Goal: Task Accomplishment & Management: Use online tool/utility

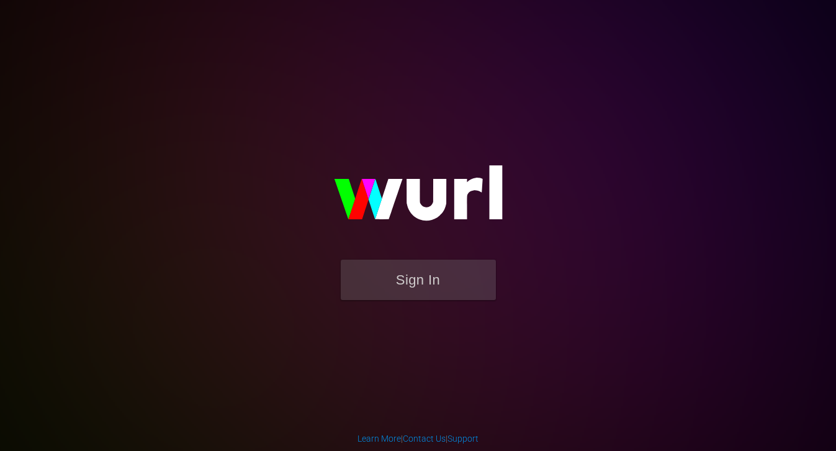
click at [448, 255] on img at bounding box center [418, 198] width 248 height 120
click at [429, 284] on button "Sign In" at bounding box center [418, 279] width 155 height 40
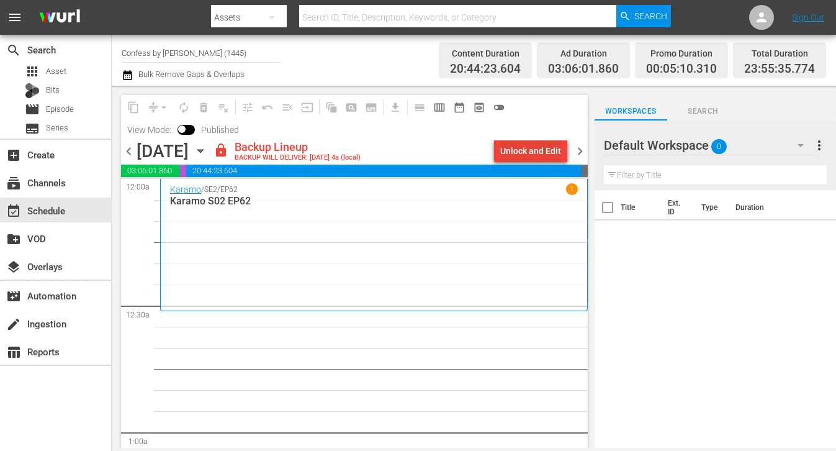
click at [513, 158] on div "Unlock and Edit" at bounding box center [530, 151] width 61 height 22
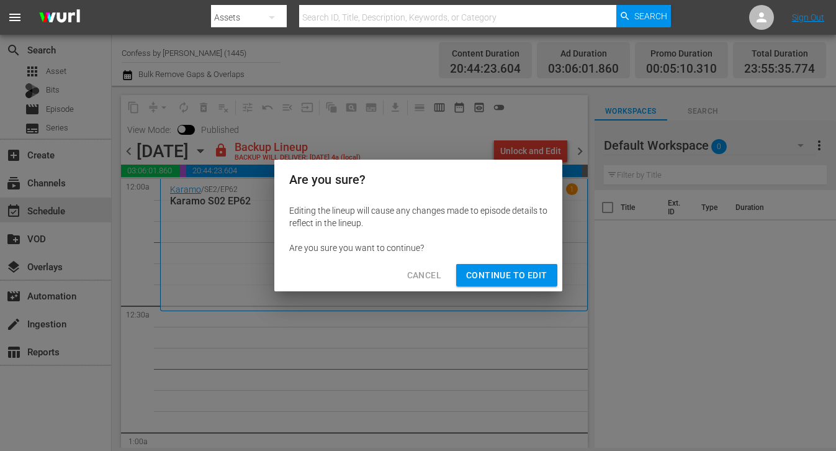
click at [492, 251] on div "Are you sure you want to continue?" at bounding box center [418, 247] width 258 height 12
click at [500, 288] on div "Cancel Continue to Edit" at bounding box center [418, 275] width 288 height 33
click at [487, 275] on span "Continue to Edit" at bounding box center [506, 276] width 81 height 16
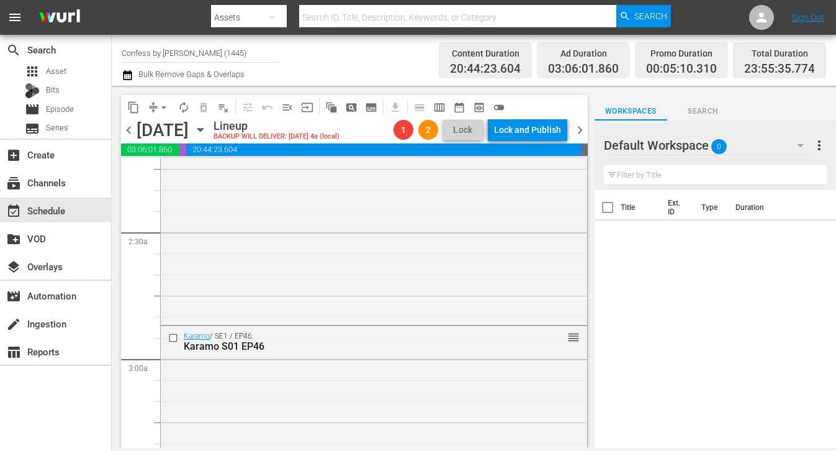
scroll to position [561, 0]
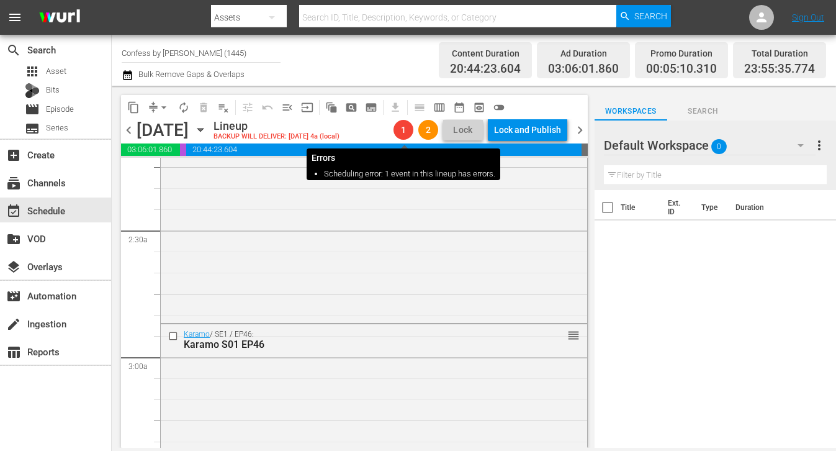
click at [408, 132] on span "1" at bounding box center [404, 130] width 20 height 10
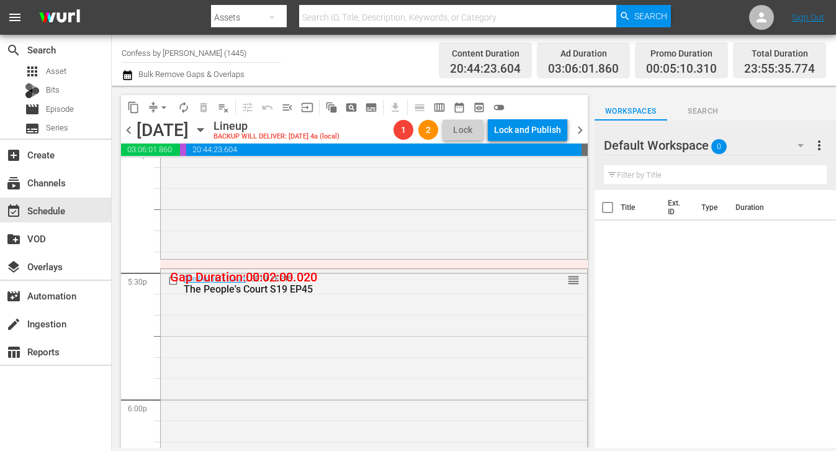
scroll to position [4289, 0]
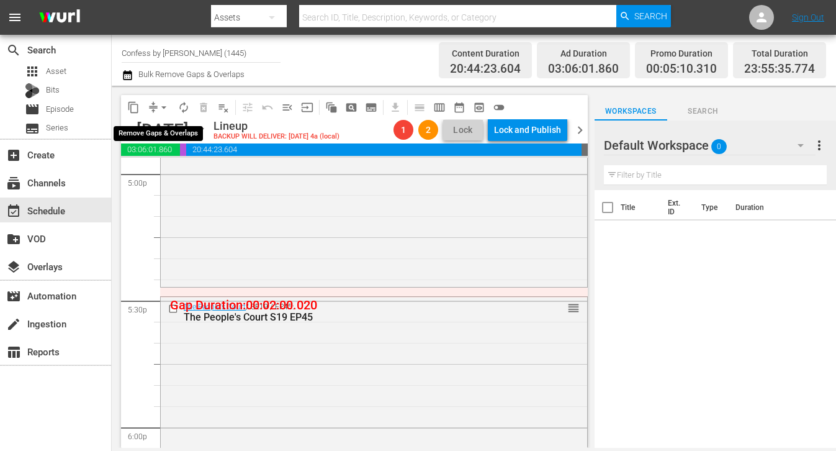
click at [156, 106] on button "arrow_drop_down" at bounding box center [164, 107] width 20 height 20
click at [208, 178] on li "Align to End of Previous Day" at bounding box center [164, 173] width 130 height 20
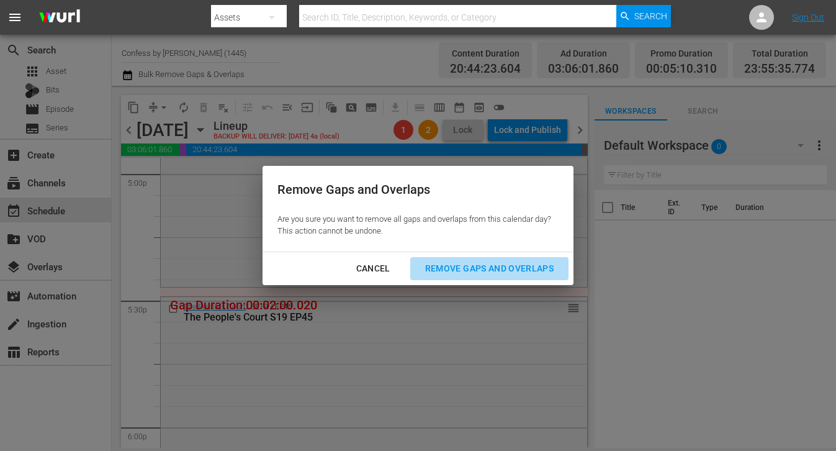
click at [511, 267] on div "Remove Gaps and Overlaps" at bounding box center [489, 269] width 148 height 16
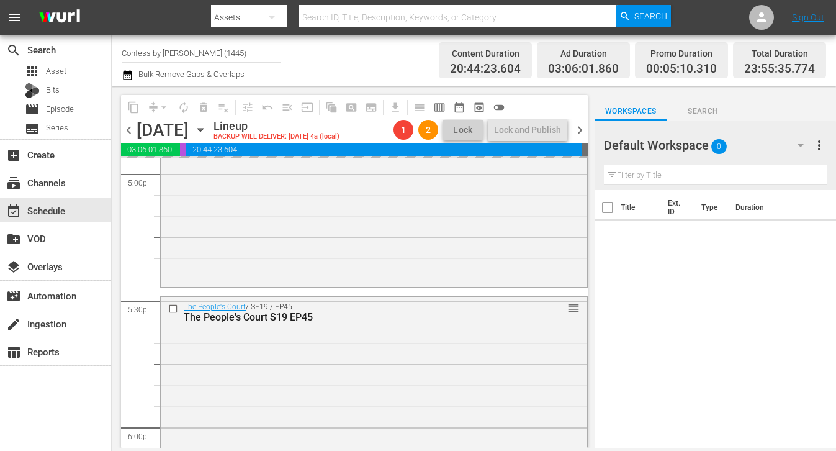
click at [511, 267] on div "The People's Court / SE19 / EP45: The People's Court S19 EP45 - 8min (JN) 1 reo…" at bounding box center [374, 187] width 426 height 195
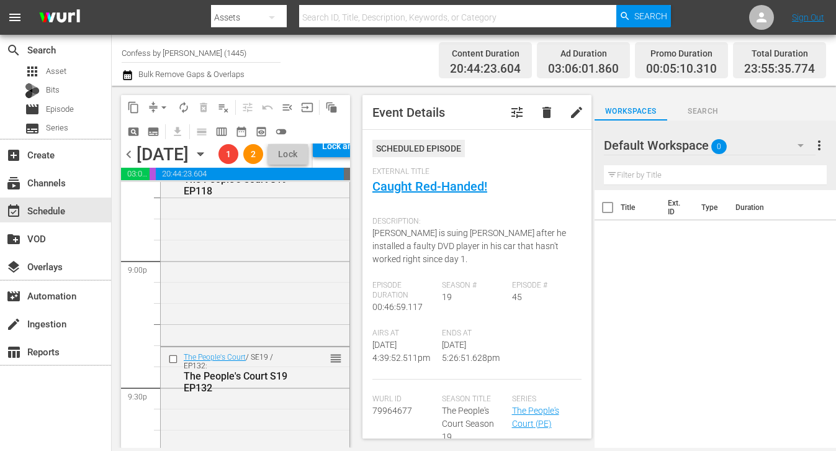
scroll to position [5966, 0]
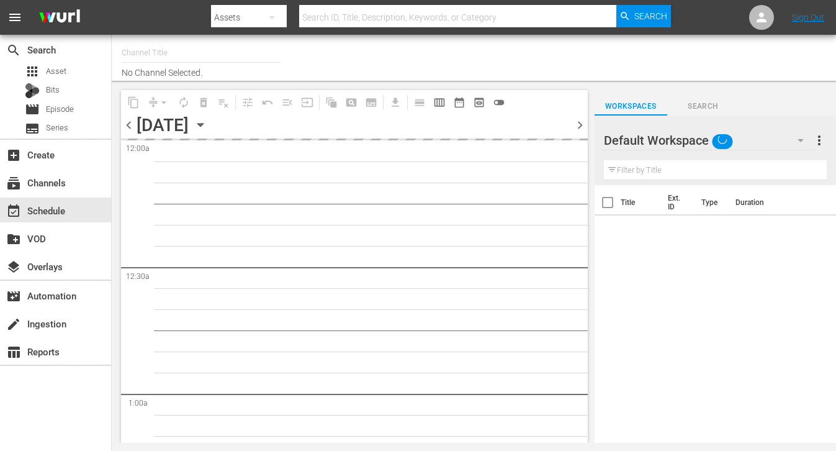
type input "Confess by [PERSON_NAME] (1445)"
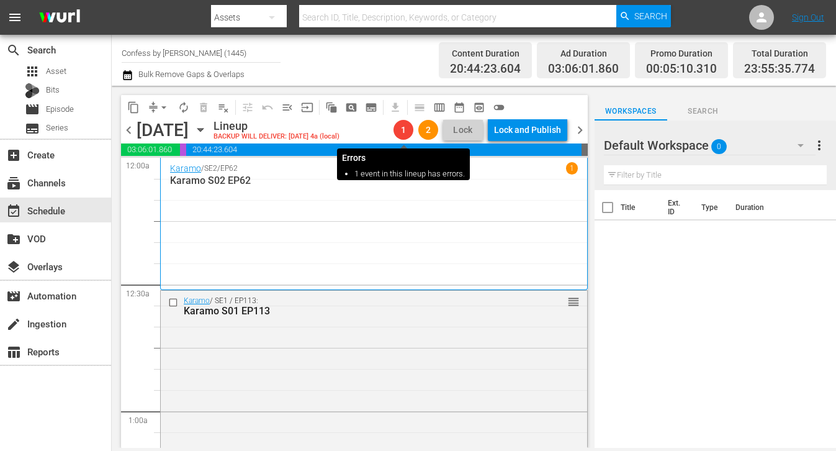
click at [405, 126] on span "1" at bounding box center [404, 130] width 20 height 10
click at [399, 127] on span "1" at bounding box center [404, 130] width 20 height 10
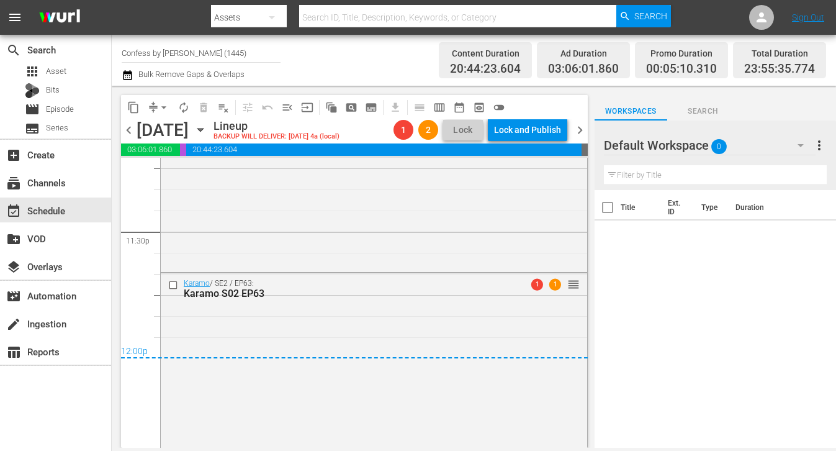
scroll to position [5902, 0]
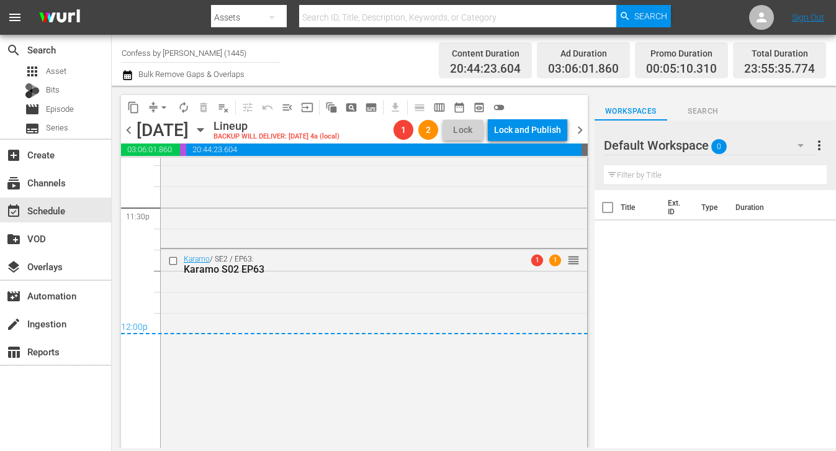
click at [403, 132] on span "1" at bounding box center [404, 130] width 20 height 10
click at [431, 268] on div "Karamo S02 EP63" at bounding box center [353, 269] width 338 height 12
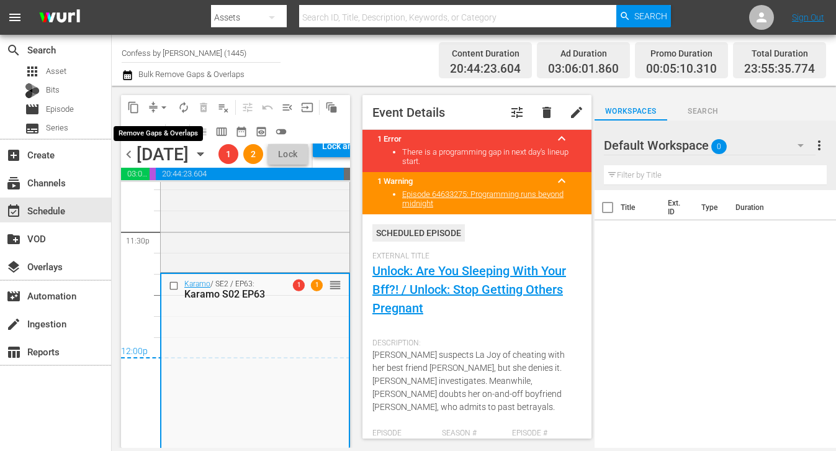
click at [158, 112] on span "arrow_drop_down" at bounding box center [164, 107] width 12 height 12
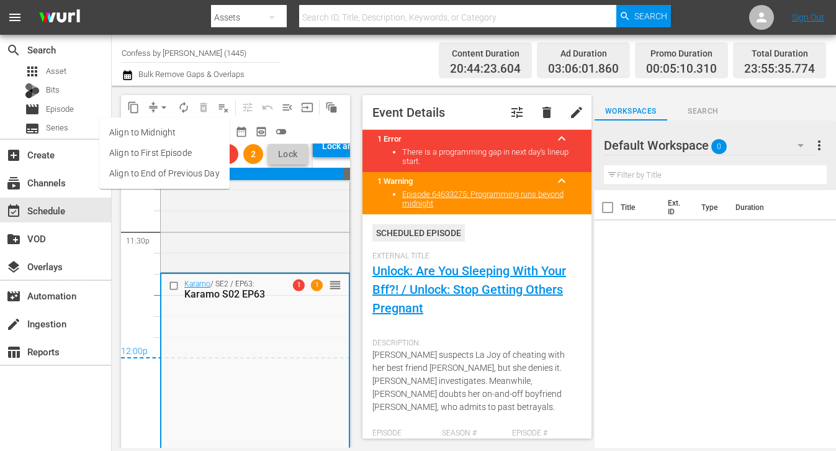
click at [153, 83] on div "Channel Title Confess by [PERSON_NAME] (1445) Bulk Remove Gaps & Overlaps Conte…" at bounding box center [474, 60] width 724 height 51
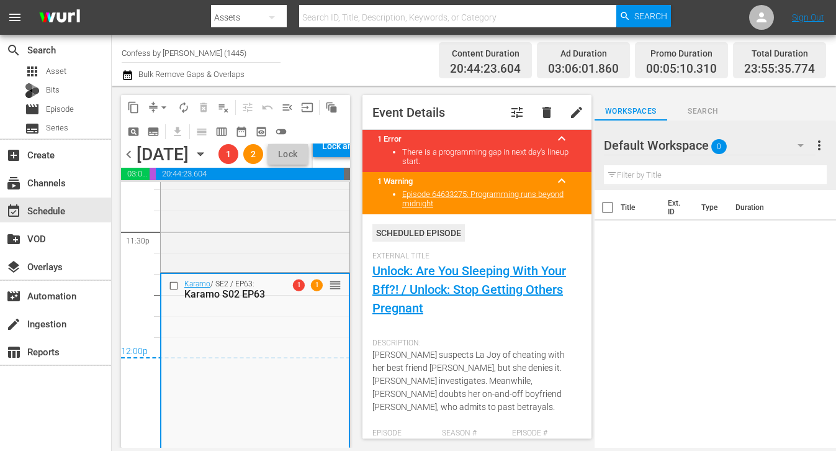
click at [156, 78] on span "Bulk Remove Gaps & Overlaps" at bounding box center [191, 74] width 108 height 9
click at [163, 78] on span "Bulk Remove Gaps & Overlaps" at bounding box center [191, 74] width 108 height 9
click at [131, 78] on icon "button" at bounding box center [127, 75] width 9 height 10
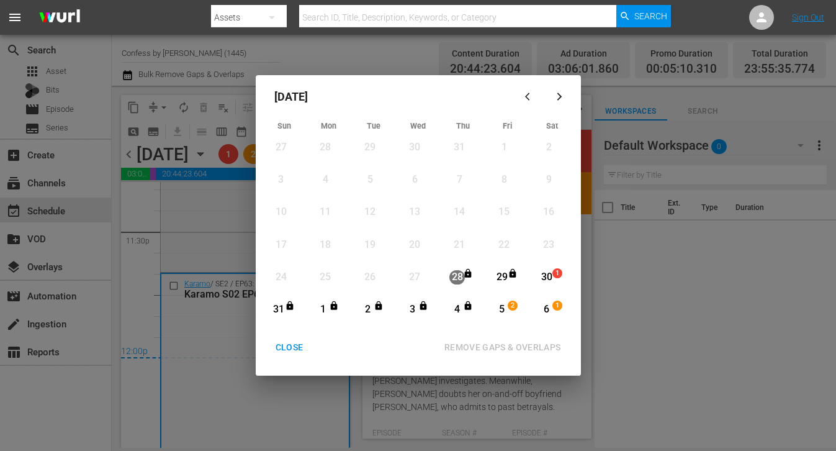
click at [512, 276] on icon "Month View" at bounding box center [513, 273] width 10 height 10
click at [528, 276] on div "29 View Lineup" at bounding box center [506, 277] width 43 height 24
click at [538, 276] on div "Month View" at bounding box center [536, 277] width 6 height 22
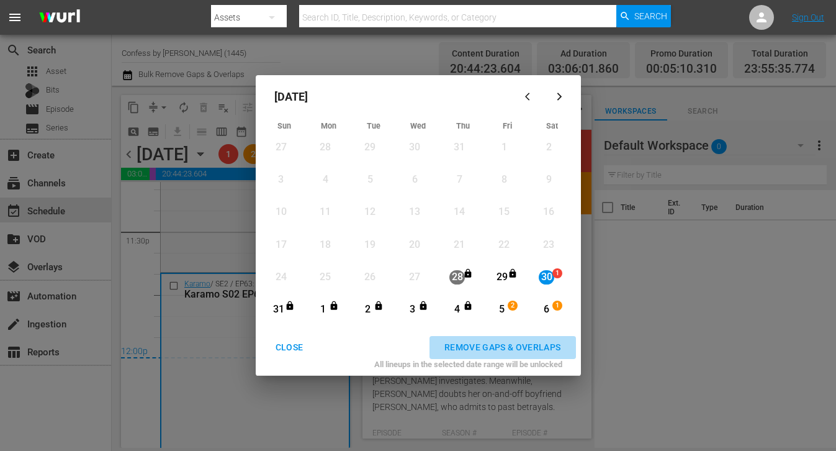
click at [537, 342] on div "REMOVE GAPS & OVERLAPS" at bounding box center [503, 348] width 137 height 16
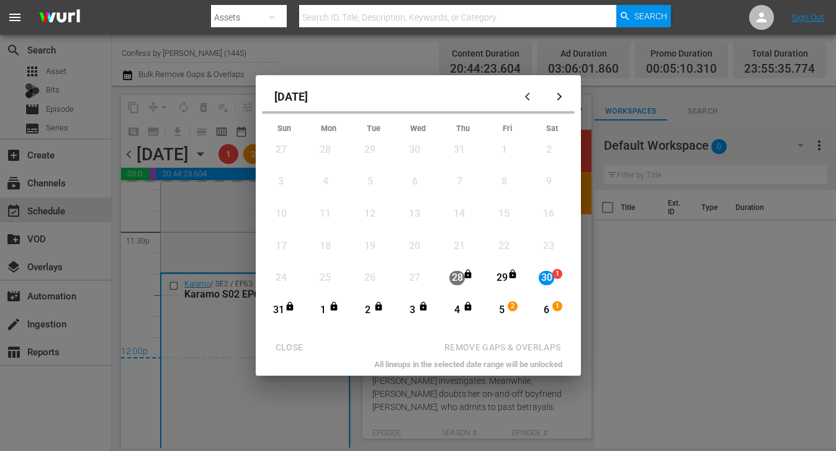
click at [552, 312] on div "6" at bounding box center [547, 310] width 16 height 14
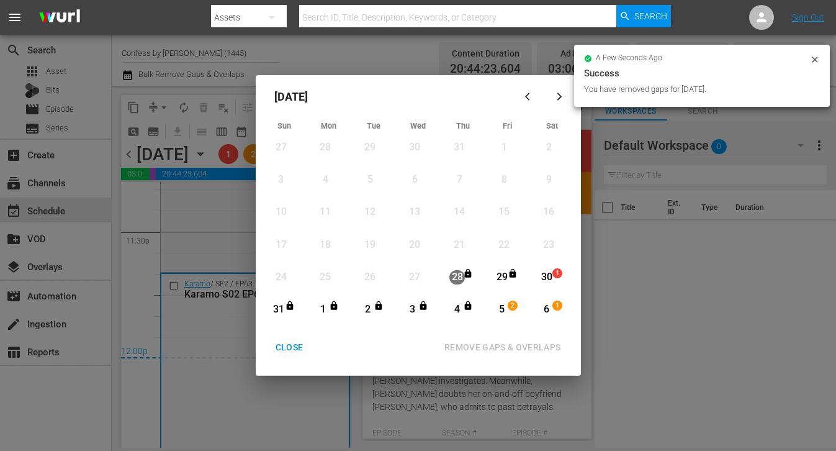
click at [552, 277] on div "30" at bounding box center [547, 277] width 16 height 14
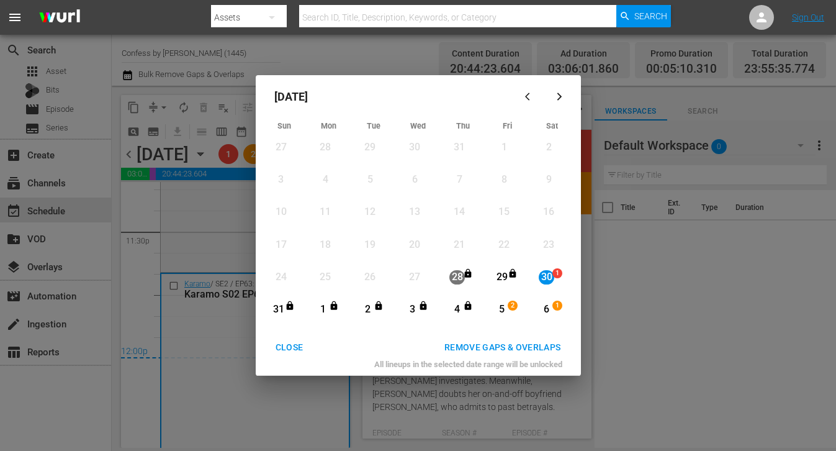
click at [554, 321] on div "6 1 View Lineup" at bounding box center [551, 309] width 43 height 24
click at [548, 340] on div "REMOVE GAPS & OVERLAPS" at bounding box center [503, 348] width 137 height 16
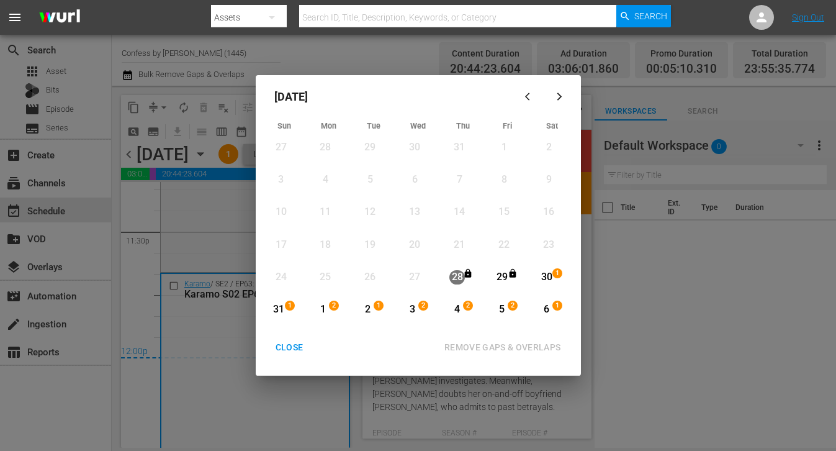
click at [606, 124] on div "[DATE] Sun Mon Tue Wed Thu Fri Sat 27 View Lineup 28 View Lineup 29 View Lineup…" at bounding box center [418, 225] width 836 height 451
click at [150, 208] on div "[DATE] Sun Mon Tue Wed Thu Fri Sat 27 View Lineup 28 View Lineup 29 View Lineup…" at bounding box center [418, 225] width 836 height 451
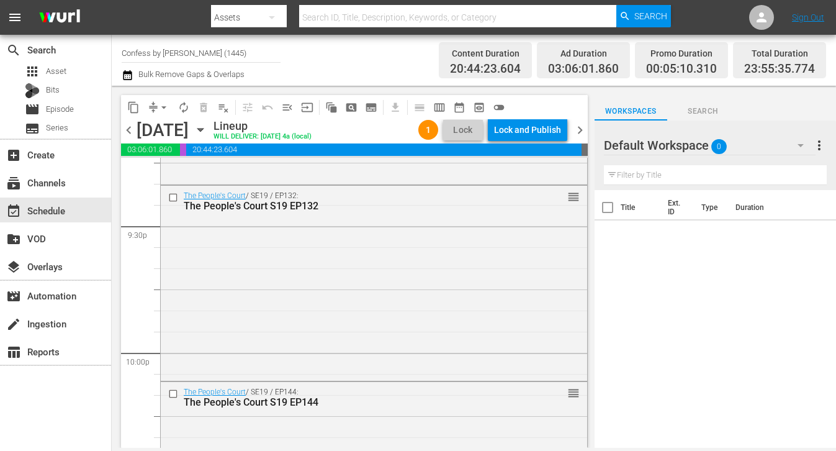
scroll to position [5902, 0]
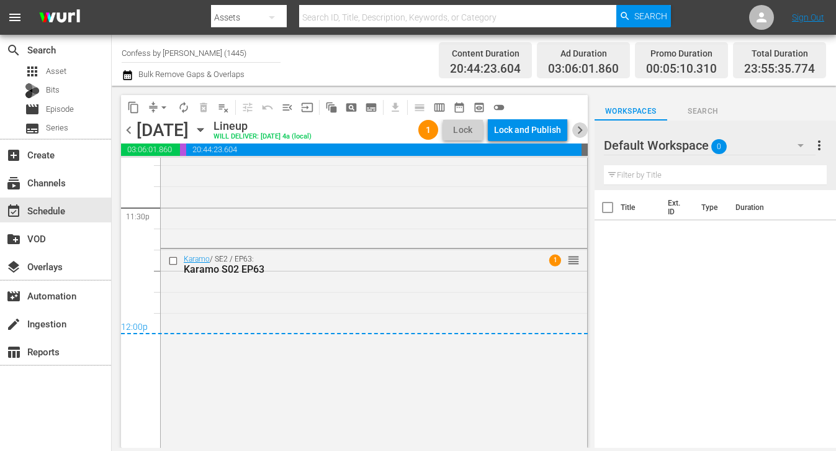
click at [577, 130] on span "chevron_right" at bounding box center [580, 130] width 16 height 16
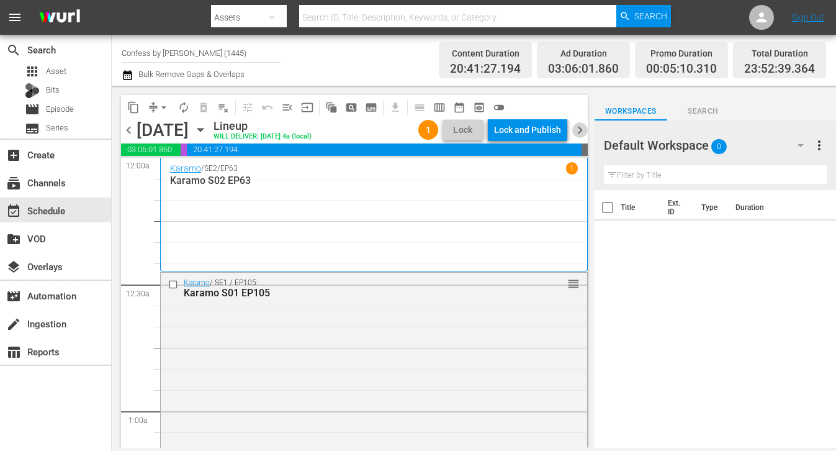
click at [580, 127] on span "chevron_right" at bounding box center [580, 130] width 16 height 16
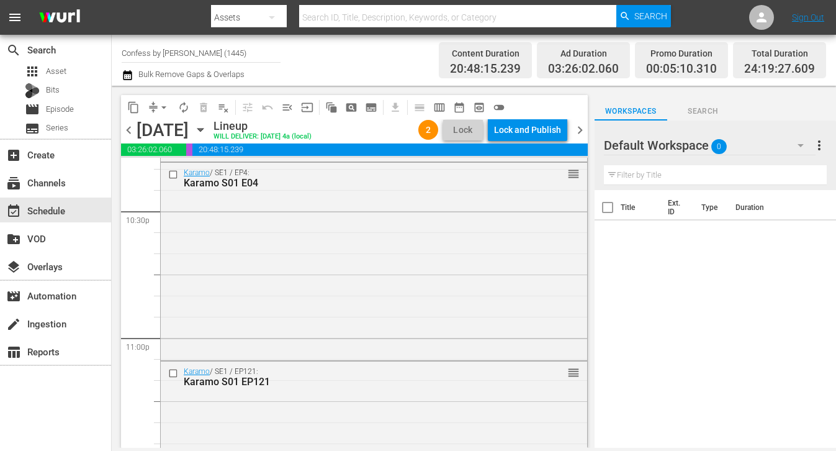
scroll to position [5954, 0]
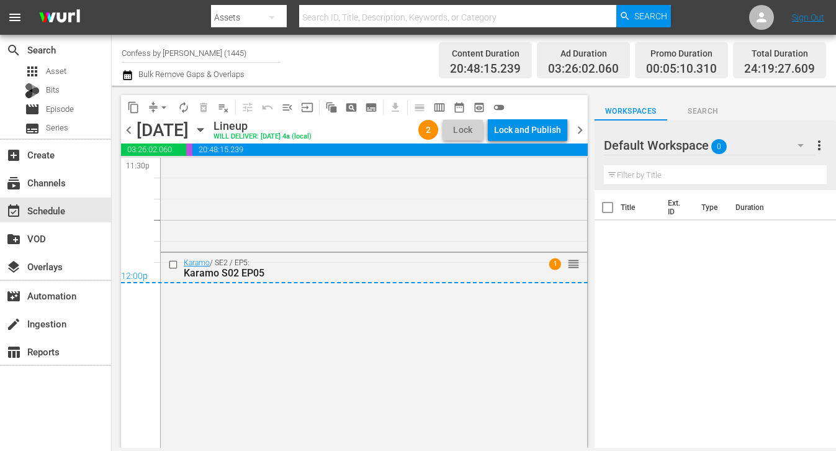
click at [575, 130] on span "chevron_right" at bounding box center [580, 130] width 16 height 16
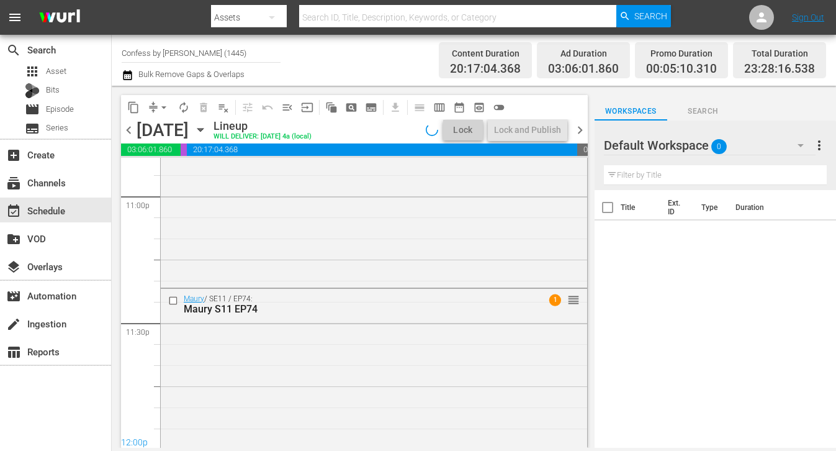
scroll to position [5819, 0]
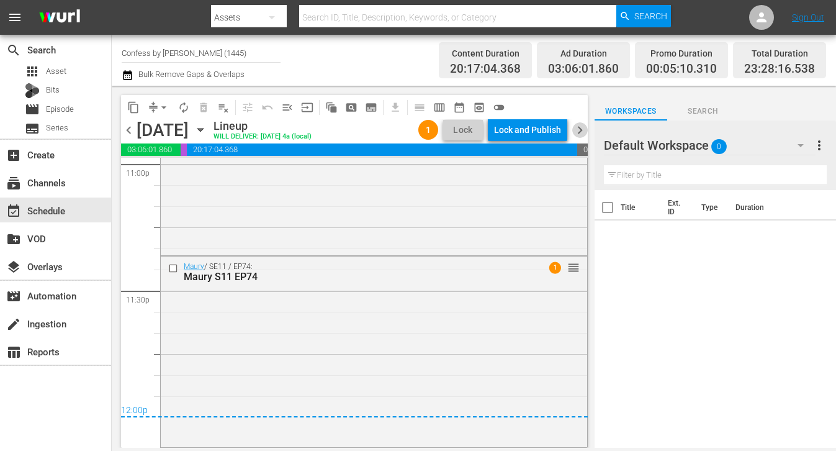
click at [576, 127] on span "chevron_right" at bounding box center [580, 130] width 16 height 16
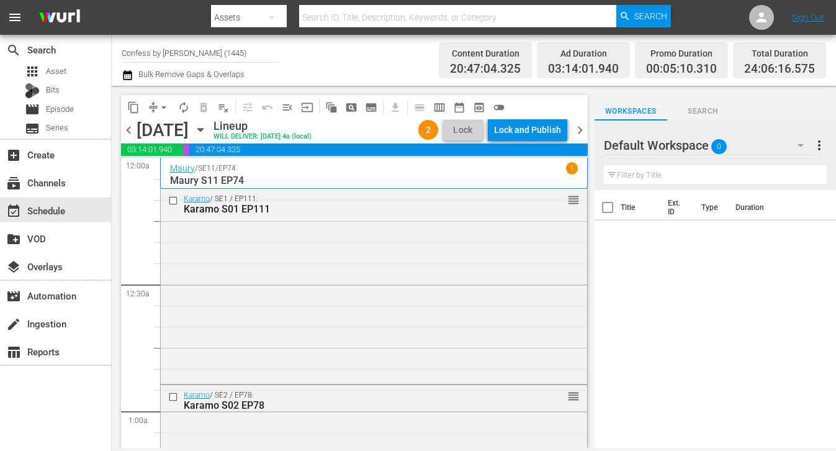
click at [128, 130] on span "chevron_left" at bounding box center [129, 130] width 16 height 16
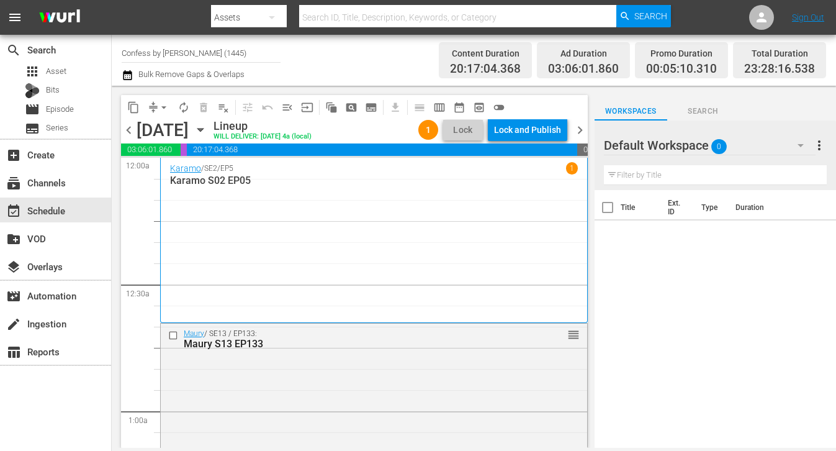
click at [124, 137] on span "chevron_left" at bounding box center [129, 130] width 16 height 16
